Goal: Task Accomplishment & Management: Use online tool/utility

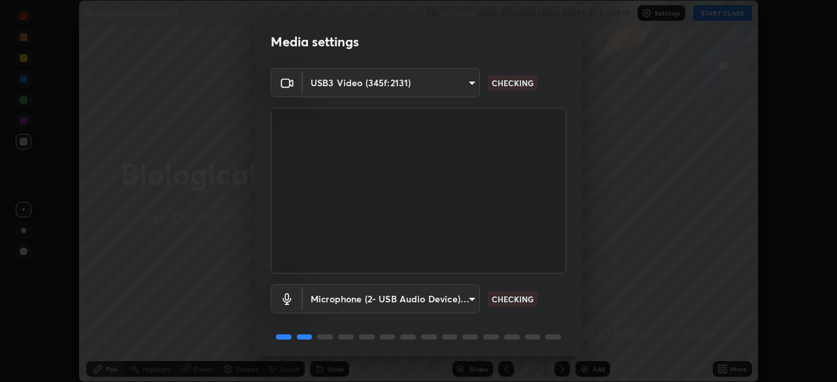
scroll to position [46, 0]
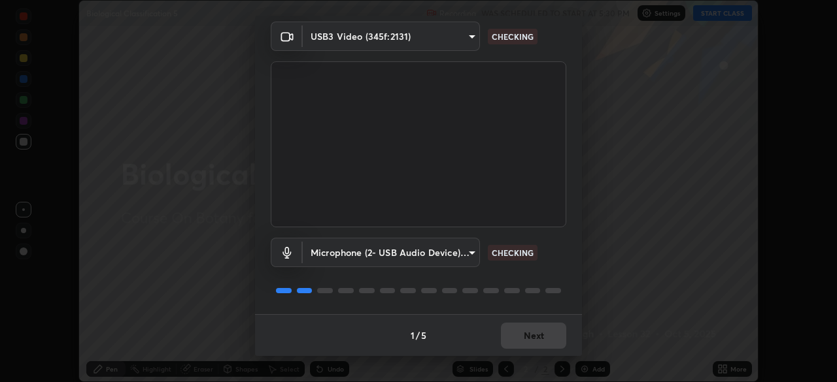
click at [512, 343] on div "1 / 5 Next" at bounding box center [418, 335] width 327 height 42
click at [519, 344] on div "1 / 5 Next" at bounding box center [418, 335] width 327 height 42
click at [522, 344] on div "1 / 5 Next" at bounding box center [418, 335] width 327 height 42
click at [525, 342] on div "1 / 5 Next" at bounding box center [418, 335] width 327 height 42
click at [524, 341] on div "1 / 5 Next" at bounding box center [418, 335] width 327 height 42
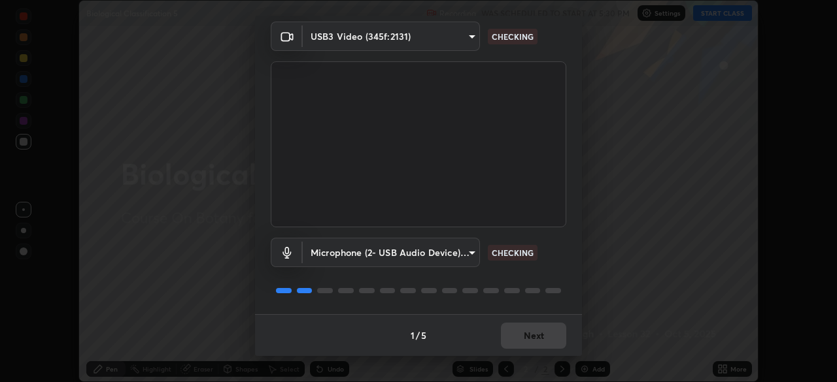
click at [518, 336] on div "1 / 5 Next" at bounding box center [418, 335] width 327 height 42
click at [517, 339] on div "1 / 5 Next" at bounding box center [418, 335] width 327 height 42
click at [517, 337] on div "1 / 5 Next" at bounding box center [418, 335] width 327 height 42
click at [519, 338] on div "1 / 5 Next" at bounding box center [418, 335] width 327 height 42
click at [520, 340] on div "1 / 5 Next" at bounding box center [418, 335] width 327 height 42
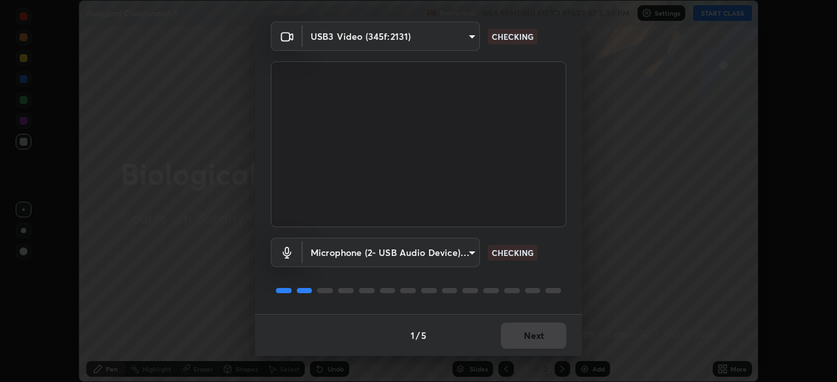
click at [520, 342] on div "1 / 5 Next" at bounding box center [418, 335] width 327 height 42
click at [519, 341] on div "1 / 5 Next" at bounding box center [418, 335] width 327 height 42
click at [522, 340] on div "1 / 5 Next" at bounding box center [418, 335] width 327 height 42
click at [522, 338] on button "Next" at bounding box center [533, 336] width 65 height 26
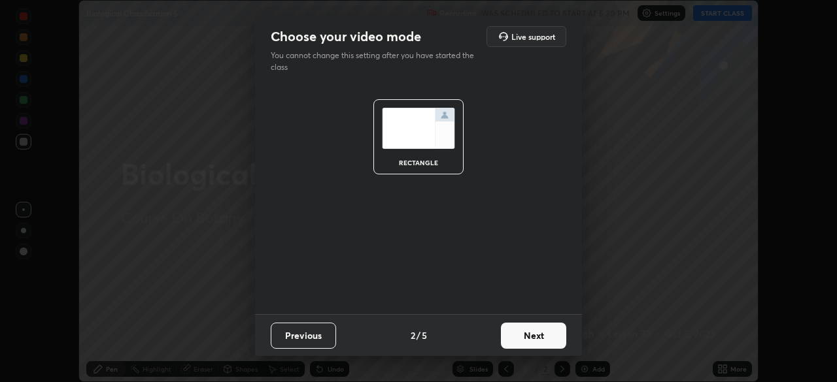
scroll to position [0, 0]
click at [519, 336] on button "Next" at bounding box center [533, 336] width 65 height 26
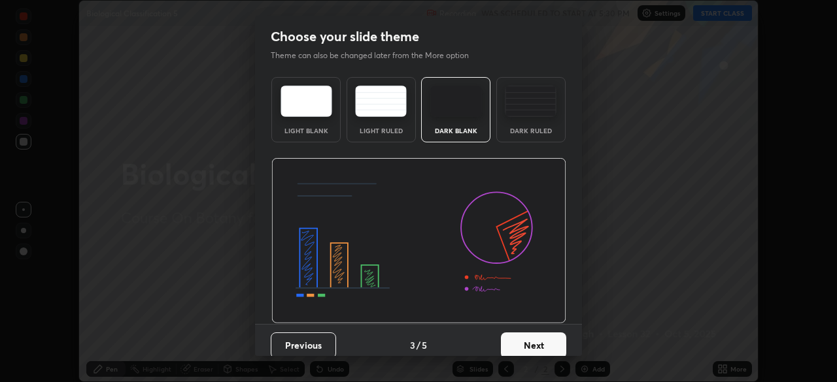
click at [522, 339] on button "Next" at bounding box center [533, 346] width 65 height 26
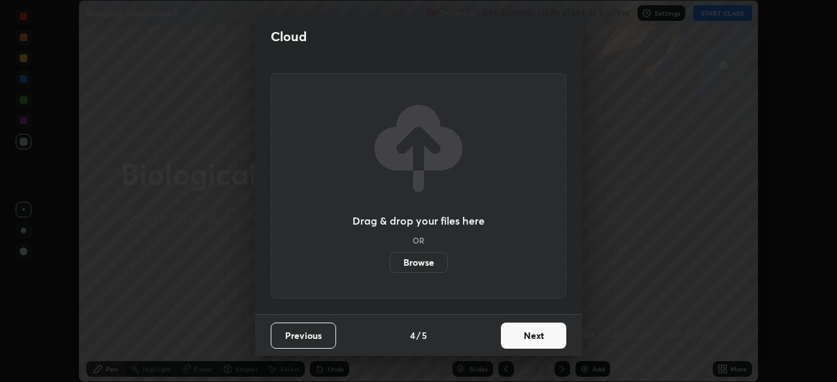
click at [522, 342] on button "Next" at bounding box center [533, 336] width 65 height 26
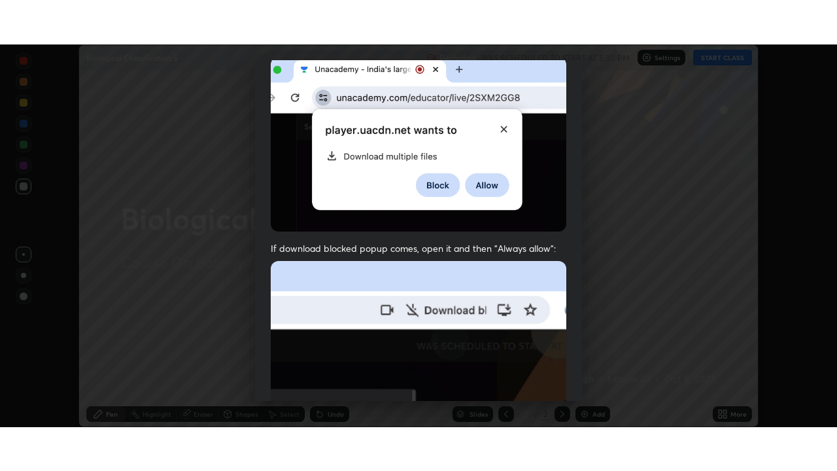
scroll to position [313, 0]
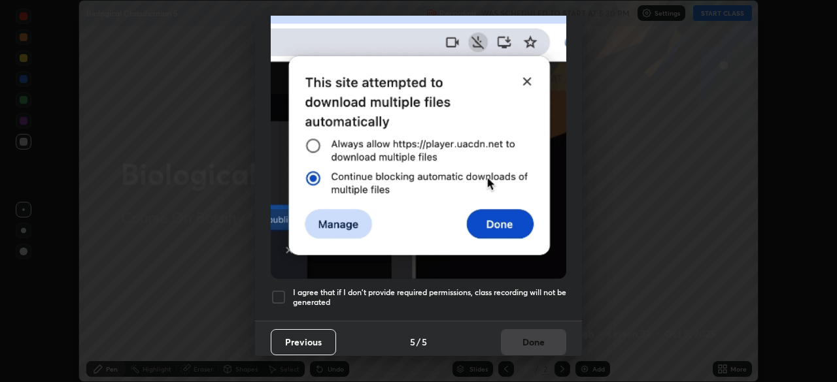
click at [413, 295] on h5 "I agree that if I don't provide required permissions, class recording will not …" at bounding box center [429, 298] width 273 height 20
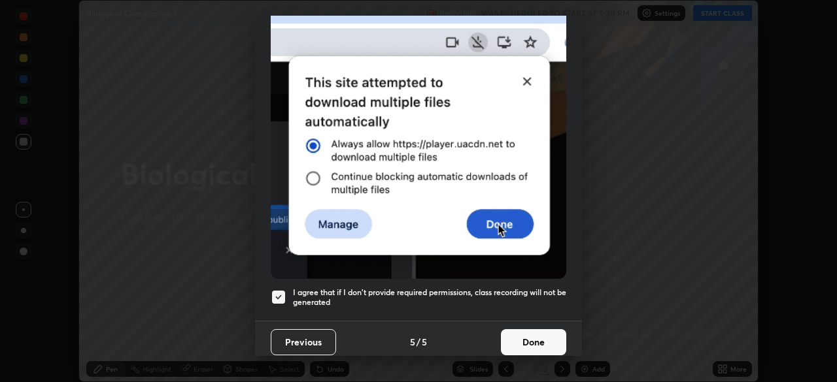
click at [520, 344] on button "Done" at bounding box center [533, 342] width 65 height 26
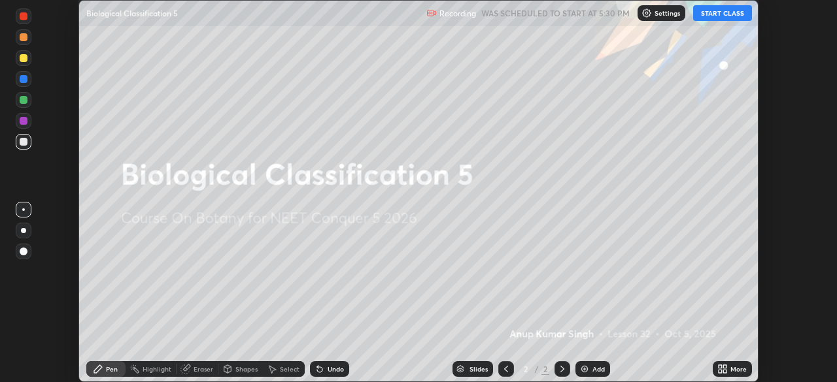
click at [720, 369] on icon at bounding box center [719, 366] width 3 height 3
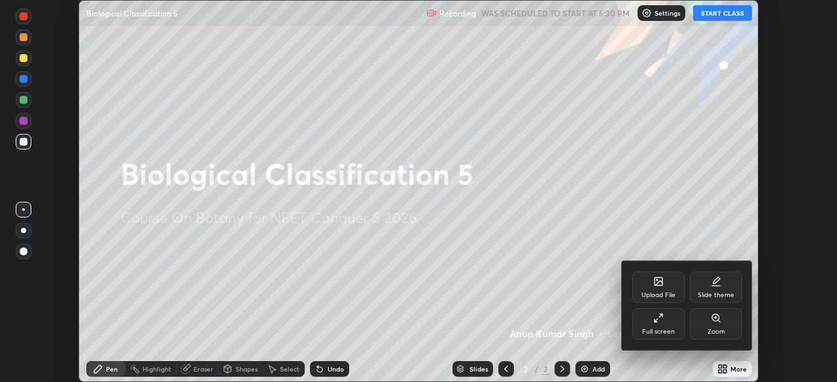
click at [648, 324] on div "Full screen" at bounding box center [658, 323] width 52 height 31
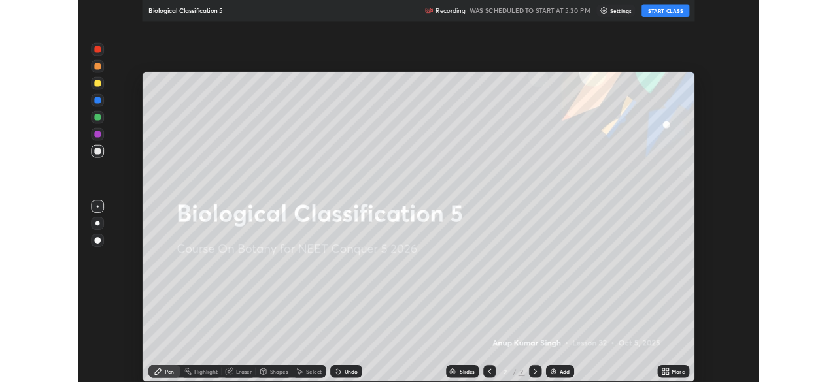
scroll to position [471, 837]
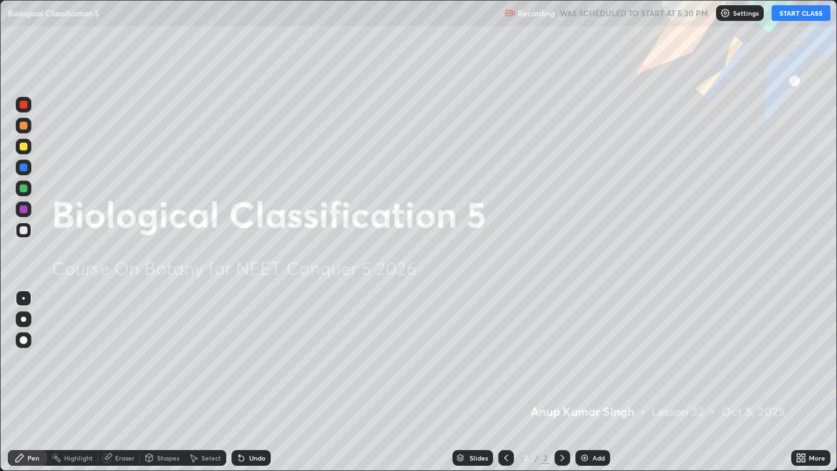
click at [582, 382] on img at bounding box center [584, 457] width 10 height 10
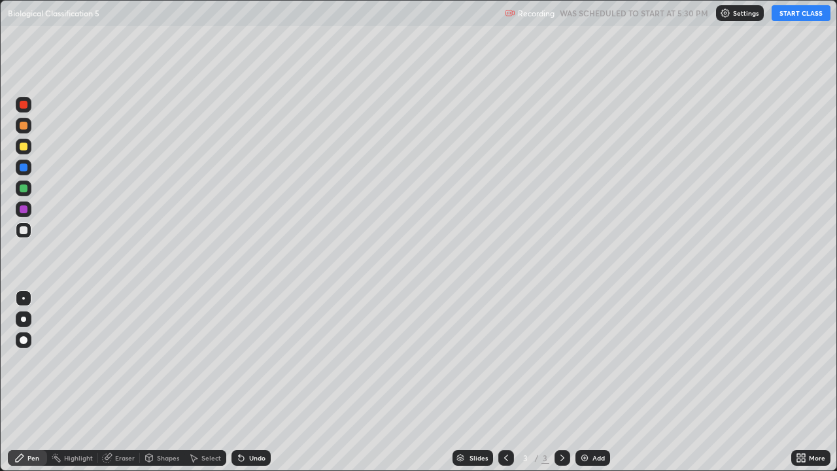
click at [23, 146] on div at bounding box center [24, 146] width 8 height 8
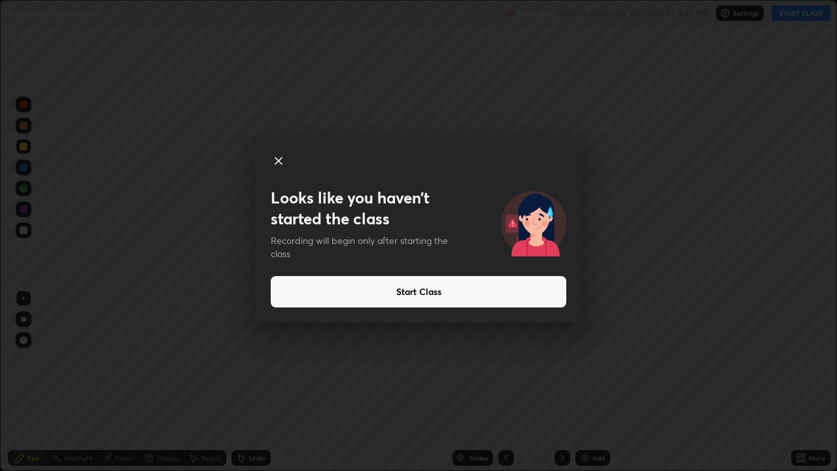
click at [401, 291] on button "Start Class" at bounding box center [418, 291] width 295 height 31
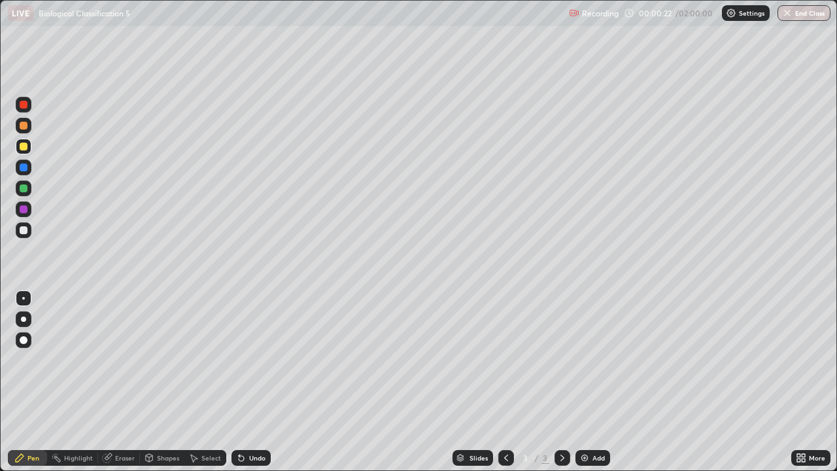
click at [122, 382] on div "Eraser" at bounding box center [125, 457] width 20 height 7
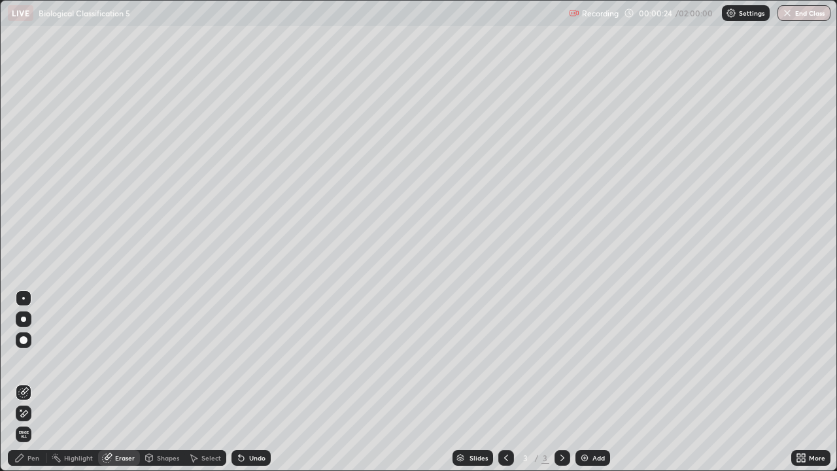
click at [40, 382] on div "Pen" at bounding box center [27, 458] width 39 height 16
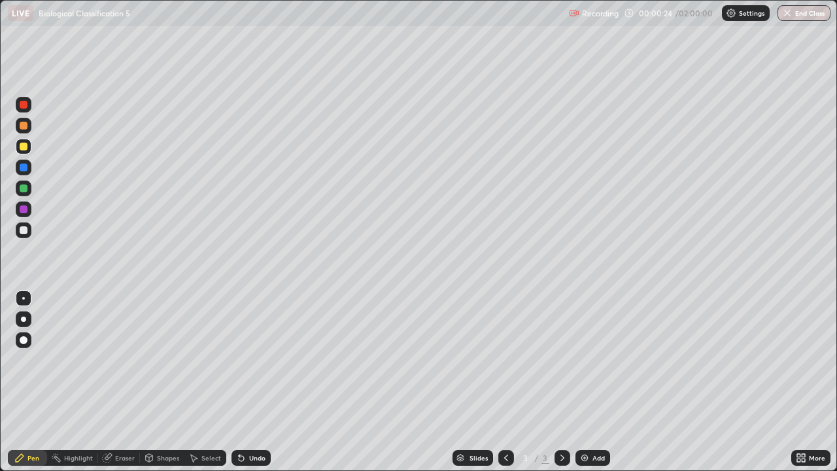
click at [41, 382] on div "Pen" at bounding box center [27, 458] width 39 height 16
click at [23, 188] on div at bounding box center [24, 188] width 8 height 8
click at [25, 230] on div at bounding box center [24, 230] width 8 height 8
click at [24, 318] on div at bounding box center [23, 318] width 5 height 5
click at [581, 382] on img at bounding box center [584, 457] width 10 height 10
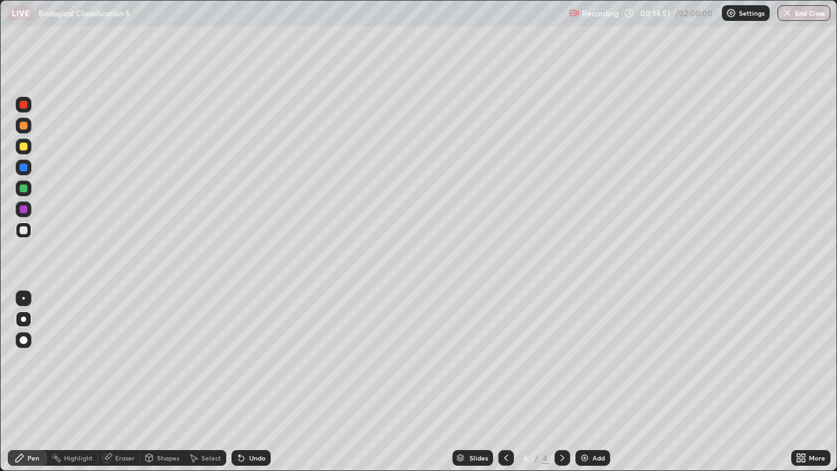
click at [22, 147] on div at bounding box center [24, 146] width 8 height 8
click at [24, 230] on div at bounding box center [24, 230] width 8 height 8
click at [582, 382] on img at bounding box center [584, 457] width 10 height 10
click at [26, 146] on div at bounding box center [24, 146] width 8 height 8
click at [22, 336] on div at bounding box center [24, 340] width 8 height 8
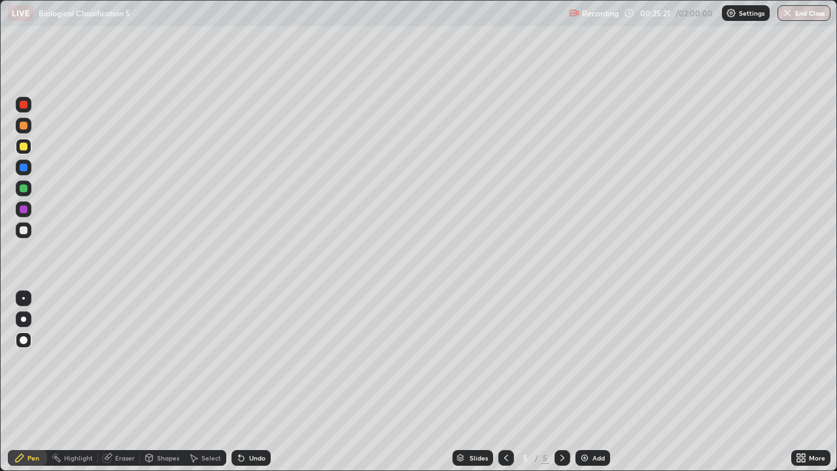
click at [22, 231] on div at bounding box center [24, 230] width 8 height 8
click at [25, 148] on div at bounding box center [24, 146] width 8 height 8
click at [22, 298] on div at bounding box center [24, 298] width 16 height 16
click at [24, 235] on div at bounding box center [24, 230] width 16 height 16
click at [24, 148] on div at bounding box center [24, 146] width 8 height 8
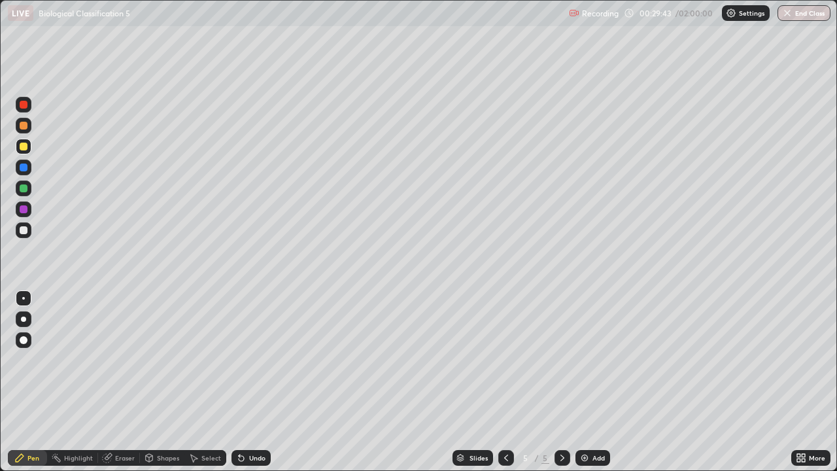
click at [24, 339] on div at bounding box center [24, 340] width 8 height 8
click at [0, 0] on div "LIVE Biological Classification 5 Recording 00:29:54 / 02:00:00 Settings End Cla…" at bounding box center [418, 13] width 837 height 26
click at [591, 382] on div "Add" at bounding box center [592, 458] width 35 height 16
click at [503, 382] on icon at bounding box center [506, 457] width 10 height 10
click at [21, 187] on div at bounding box center [24, 188] width 8 height 8
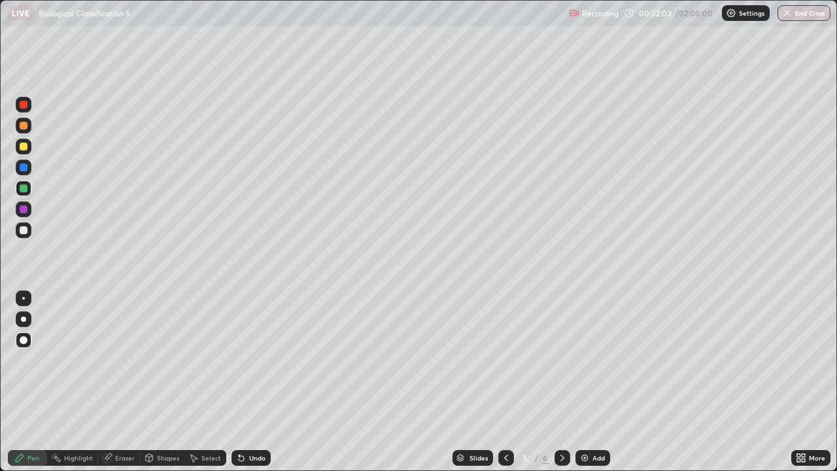
click at [22, 143] on div at bounding box center [24, 146] width 8 height 8
click at [22, 122] on div at bounding box center [24, 126] width 8 height 8
click at [23, 320] on div at bounding box center [23, 318] width 5 height 5
click at [22, 188] on div at bounding box center [24, 188] width 8 height 8
click at [27, 106] on div at bounding box center [24, 105] width 16 height 16
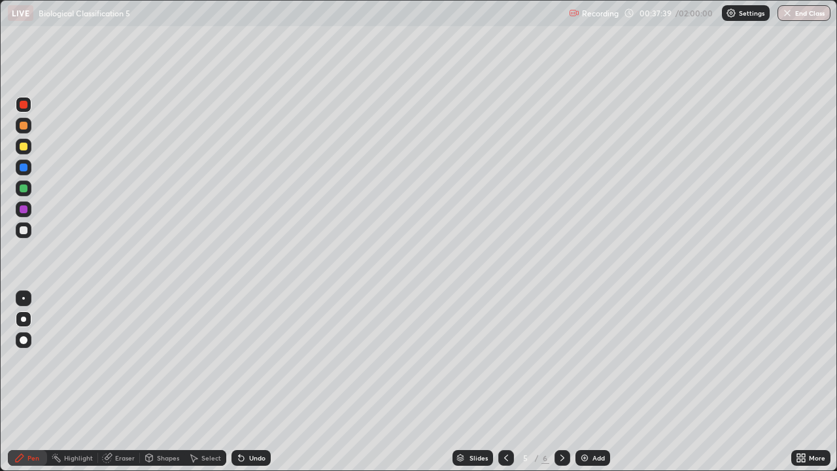
click at [22, 230] on div at bounding box center [24, 230] width 8 height 8
click at [20, 333] on div at bounding box center [24, 340] width 16 height 16
click at [24, 298] on div at bounding box center [23, 298] width 3 height 3
click at [21, 232] on div at bounding box center [24, 230] width 8 height 8
click at [23, 212] on div at bounding box center [24, 209] width 8 height 8
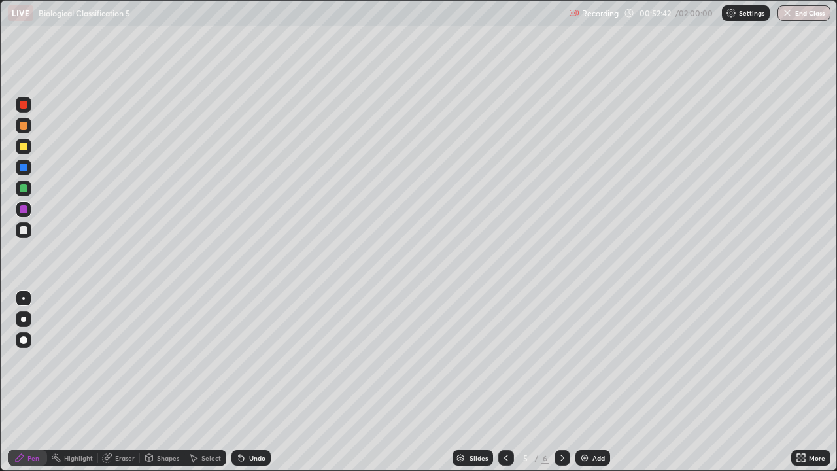
click at [577, 382] on div "Add" at bounding box center [592, 458] width 35 height 16
click at [27, 229] on div at bounding box center [24, 230] width 16 height 16
click at [249, 382] on div "Undo" at bounding box center [257, 457] width 16 height 7
click at [250, 382] on div "Undo" at bounding box center [257, 457] width 16 height 7
click at [506, 382] on icon at bounding box center [506, 457] width 10 height 10
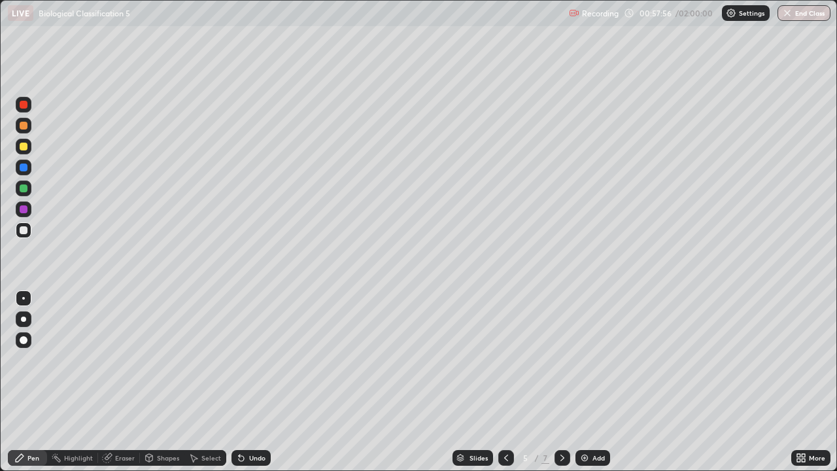
click at [133, 382] on div "Eraser" at bounding box center [119, 458] width 42 height 16
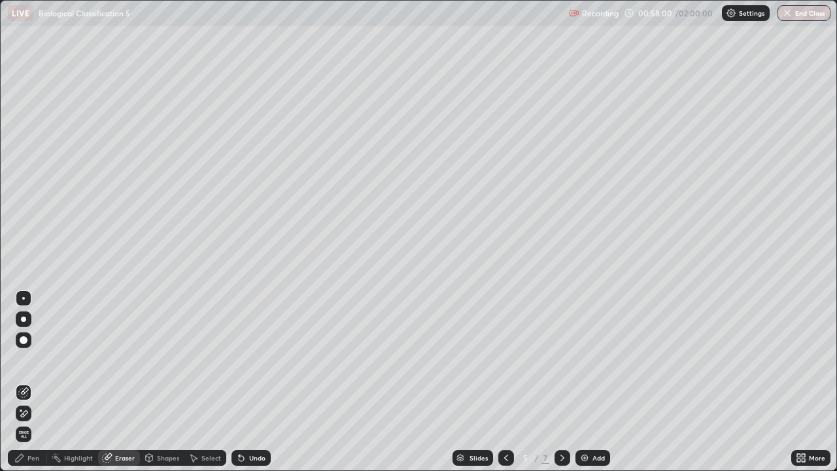
click at [37, 382] on div "Pen" at bounding box center [33, 457] width 12 height 7
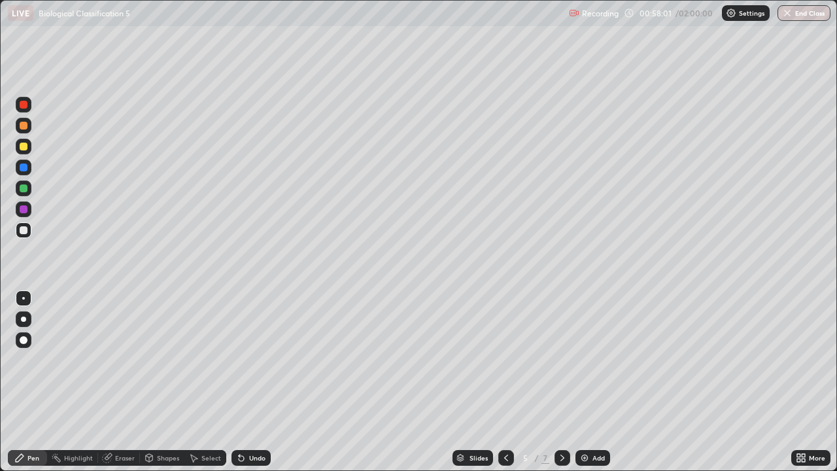
click at [23, 318] on div at bounding box center [23, 318] width 5 height 5
click at [587, 382] on img at bounding box center [584, 457] width 10 height 10
click at [505, 382] on icon at bounding box center [506, 457] width 10 height 10
click at [26, 339] on div at bounding box center [24, 340] width 8 height 8
click at [22, 166] on div at bounding box center [24, 167] width 8 height 8
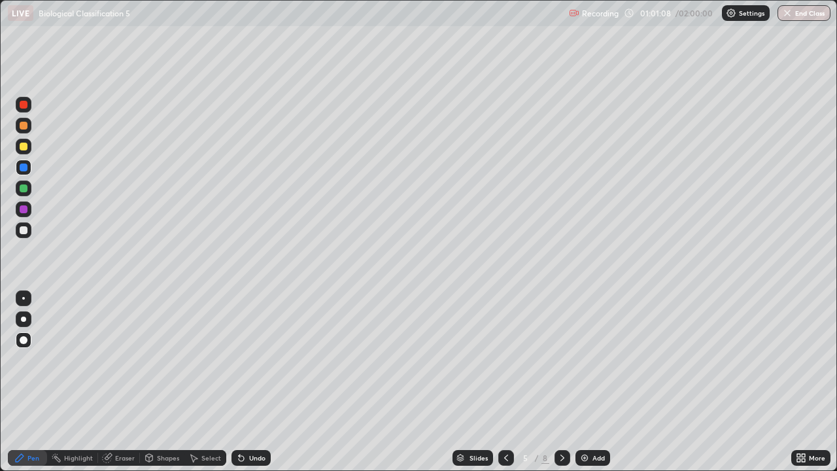
click at [23, 230] on div at bounding box center [24, 230] width 8 height 8
click at [22, 191] on div at bounding box center [24, 188] width 8 height 8
click at [28, 146] on div at bounding box center [24, 147] width 16 height 16
click at [585, 382] on img at bounding box center [584, 457] width 10 height 10
click at [22, 190] on div at bounding box center [24, 188] width 8 height 8
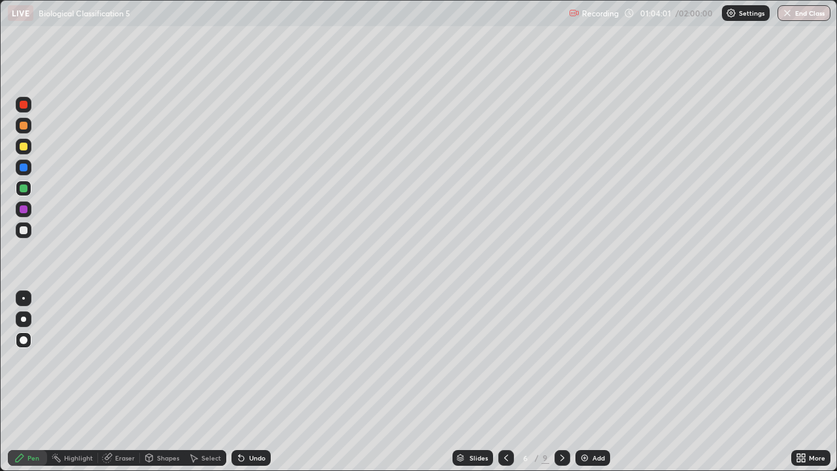
click at [24, 148] on div at bounding box center [24, 146] width 8 height 8
click at [504, 382] on icon at bounding box center [506, 457] width 10 height 10
click at [24, 188] on div at bounding box center [24, 188] width 8 height 8
click at [25, 125] on div at bounding box center [24, 126] width 8 height 8
click at [24, 298] on div at bounding box center [23, 298] width 3 height 3
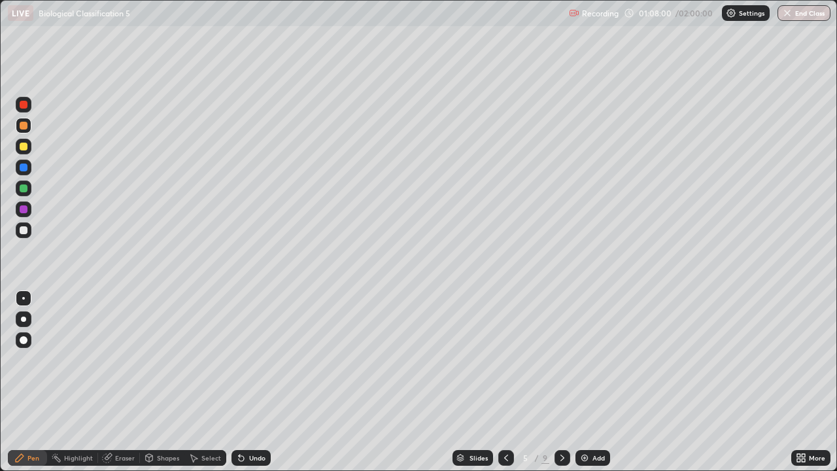
click at [23, 342] on div at bounding box center [24, 340] width 8 height 8
click at [24, 147] on div at bounding box center [24, 146] width 8 height 8
click at [23, 125] on div at bounding box center [24, 126] width 8 height 8
click at [28, 290] on div at bounding box center [24, 298] width 16 height 16
click at [561, 382] on icon at bounding box center [562, 457] width 10 height 10
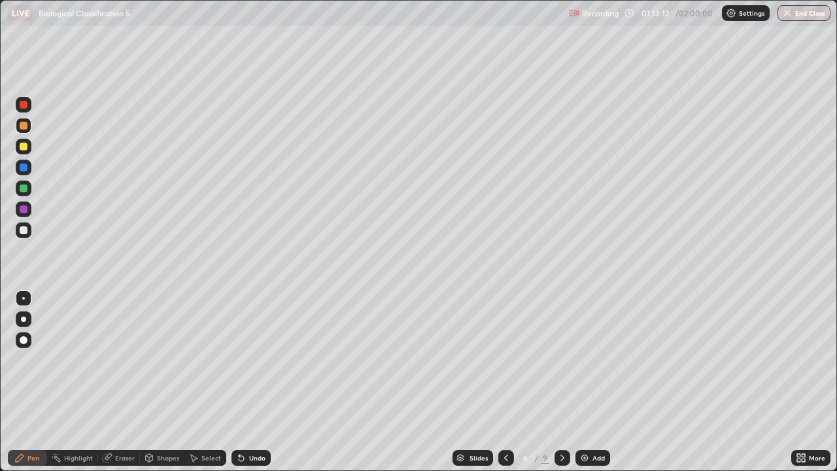
click at [505, 382] on icon at bounding box center [506, 457] width 10 height 10
click at [807, 16] on button "End Class" at bounding box center [803, 13] width 53 height 16
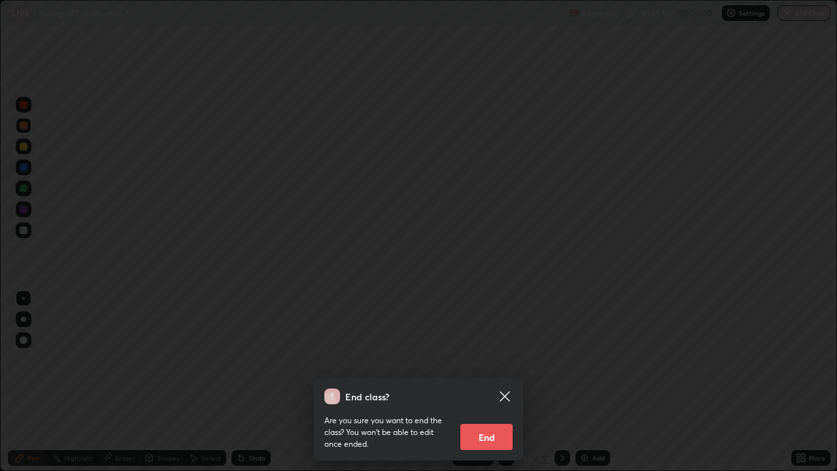
click at [500, 382] on button "End" at bounding box center [486, 437] width 52 height 26
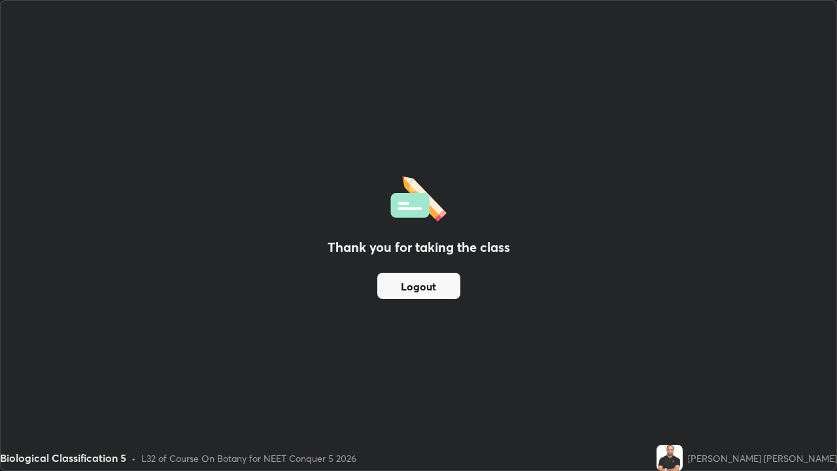
click at [435, 282] on button "Logout" at bounding box center [418, 286] width 83 height 26
click at [449, 289] on button "Logout" at bounding box center [418, 286] width 83 height 26
click at [454, 281] on button "Logout" at bounding box center [418, 286] width 83 height 26
click at [446, 280] on button "Logout" at bounding box center [418, 286] width 83 height 26
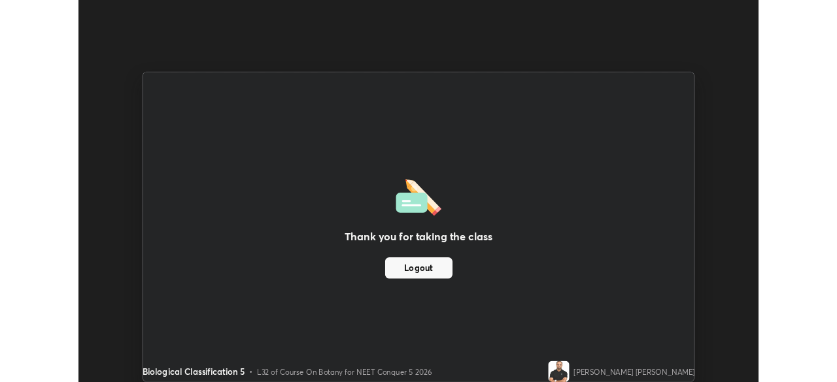
scroll to position [64974, 64519]
